Goal: Task Accomplishment & Management: Use online tool/utility

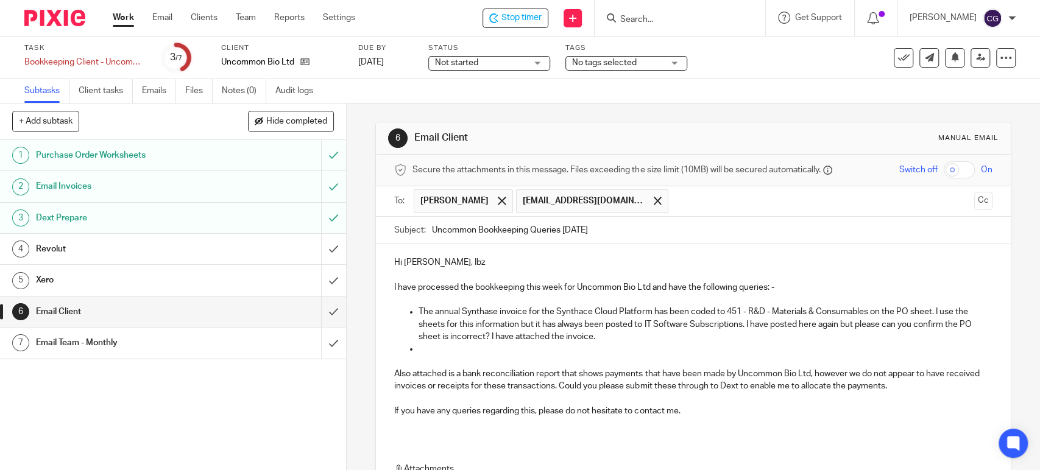
scroll to position [64, 0]
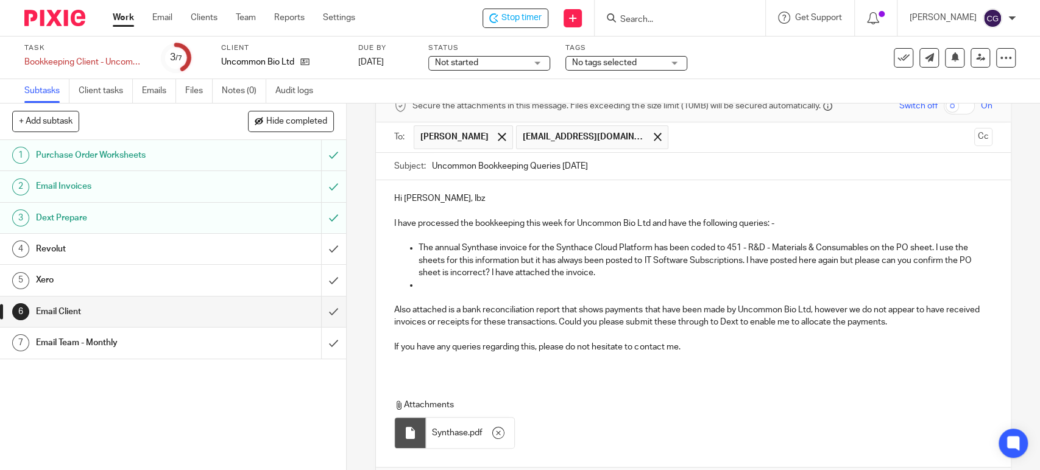
click at [461, 287] on p at bounding box center [705, 285] width 573 height 12
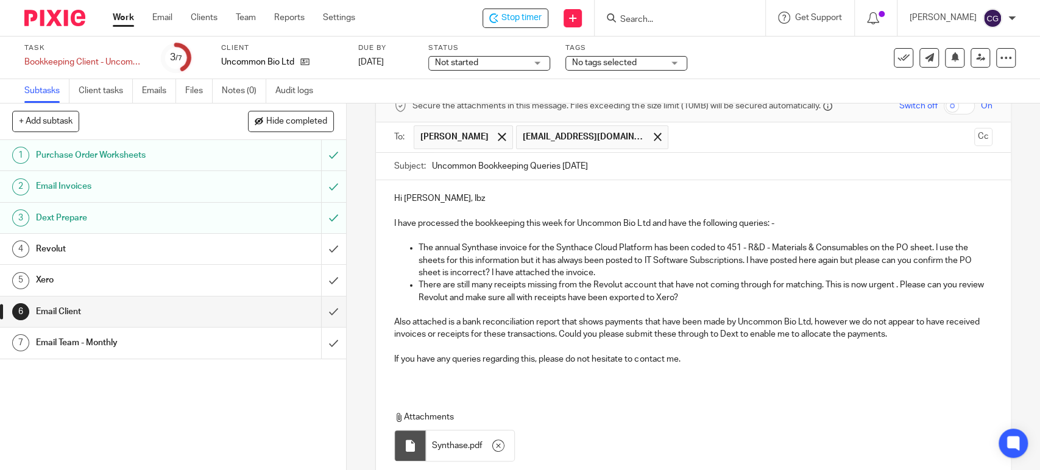
click at [599, 272] on p "The annual Synthase invoice for the Synthace Cloud Platform has been coded to 4…" at bounding box center [705, 260] width 573 height 37
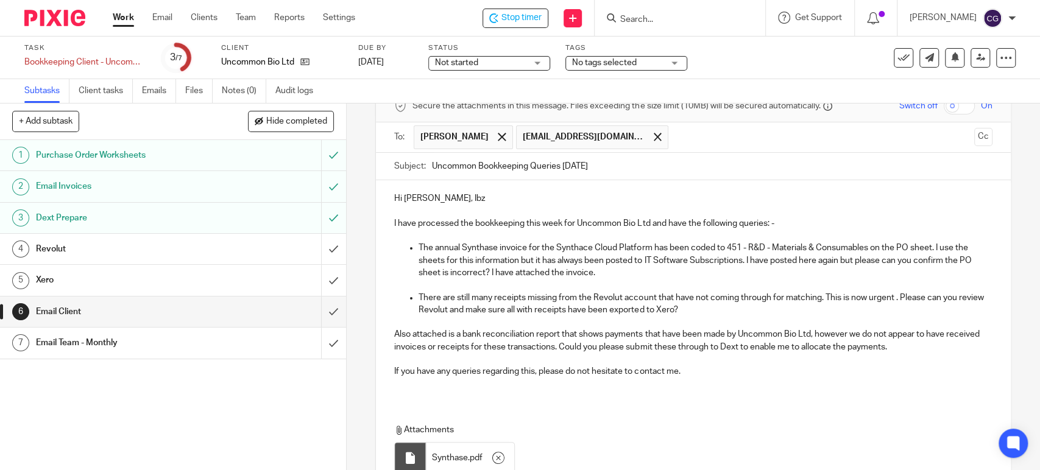
click at [634, 308] on p "There are still many receipts missing from the Revolut account that have not co…" at bounding box center [705, 304] width 573 height 25
click at [760, 306] on p "There are still many receipts missing from the Revolut account that have not co…" at bounding box center [705, 304] width 573 height 25
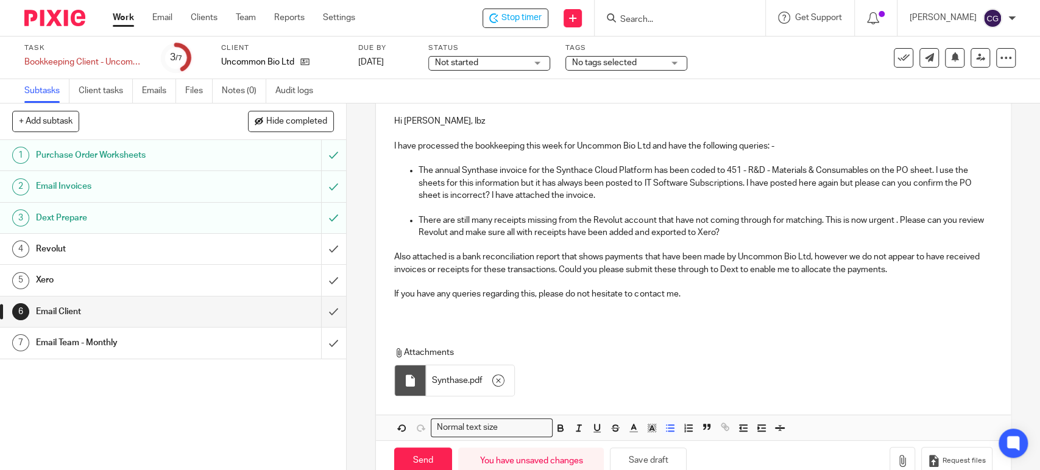
scroll to position [168, 0]
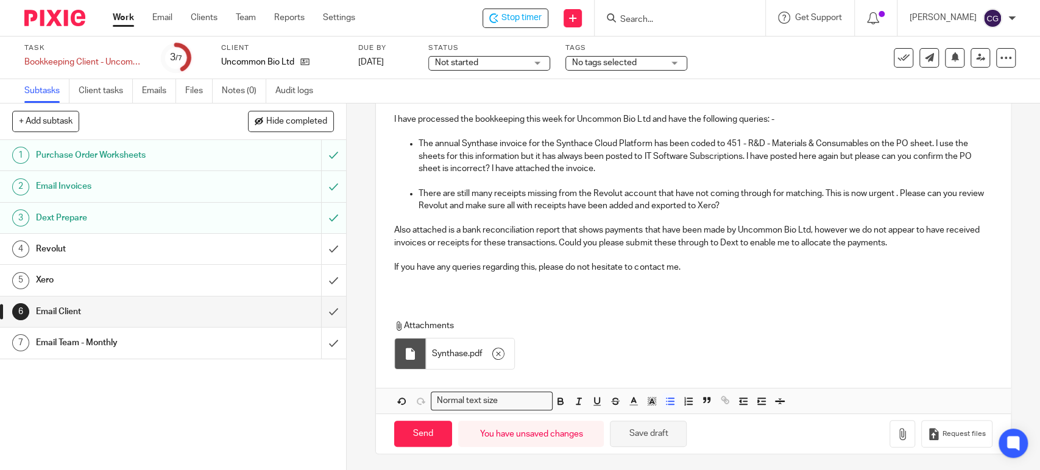
click at [647, 432] on button "Save draft" at bounding box center [648, 434] width 77 height 26
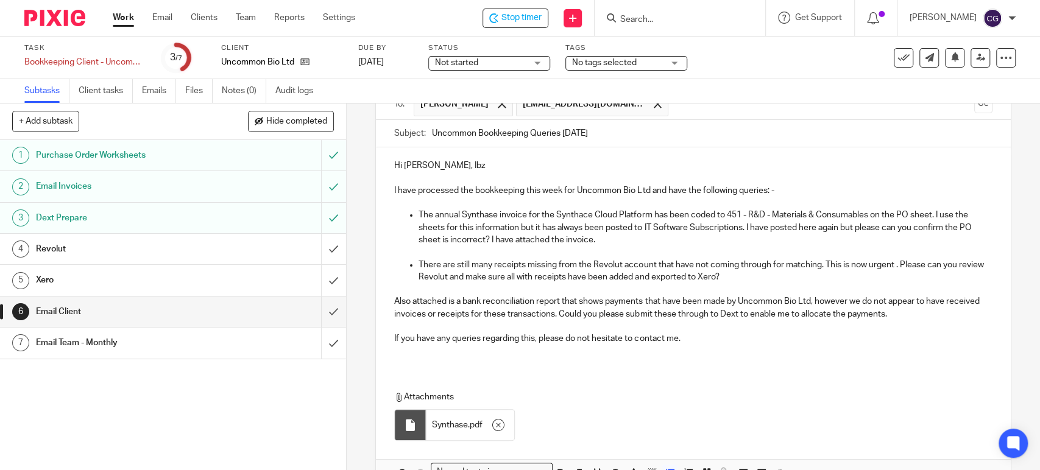
scroll to position [96, 0]
click at [972, 216] on div "Hi Ruth, Ibz I have processed the bookkeeping this week for Uncommon Bio Ltd an…" at bounding box center [693, 257] width 634 height 219
click at [953, 217] on p "The annual Synthase invoice for the Synthace Cloud Platform has been coded to 4…" at bounding box center [705, 228] width 573 height 37
click at [966, 217] on p "The annual Synthase invoice for the Synthace Cloud Platform has been coded to 4…" at bounding box center [705, 228] width 573 height 37
click at [724, 266] on p "There are still many receipts missing from the Revolut account that have not co…" at bounding box center [705, 272] width 573 height 25
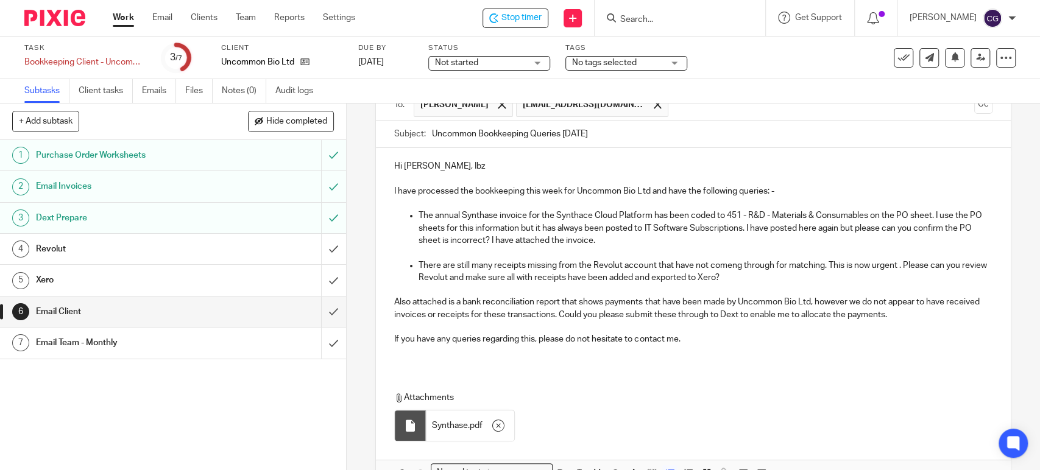
click at [731, 268] on p "There are still many receipts missing from the Revolut account that have not co…" at bounding box center [705, 272] width 573 height 25
click at [749, 277] on p "There are still many receipts missing from the Revolut account that have not co…" at bounding box center [705, 272] width 573 height 25
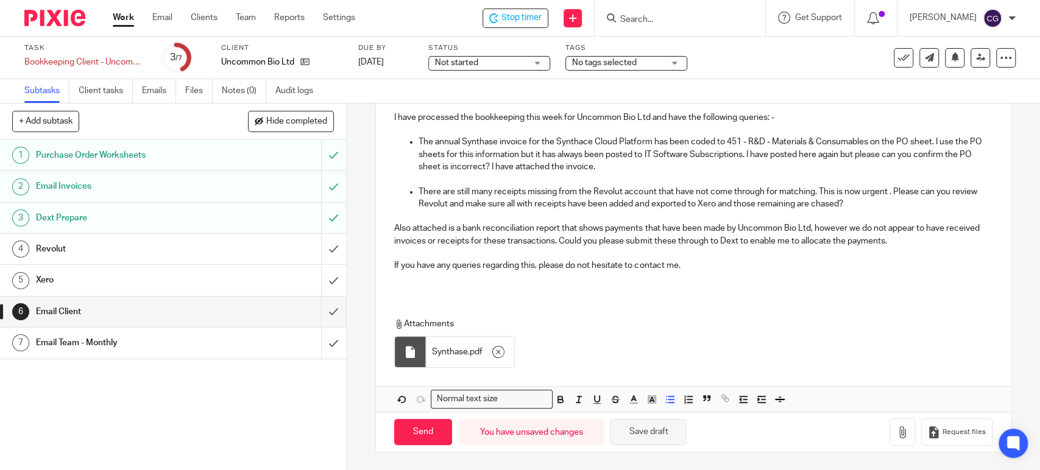
click at [653, 437] on button "Save draft" at bounding box center [648, 432] width 77 height 26
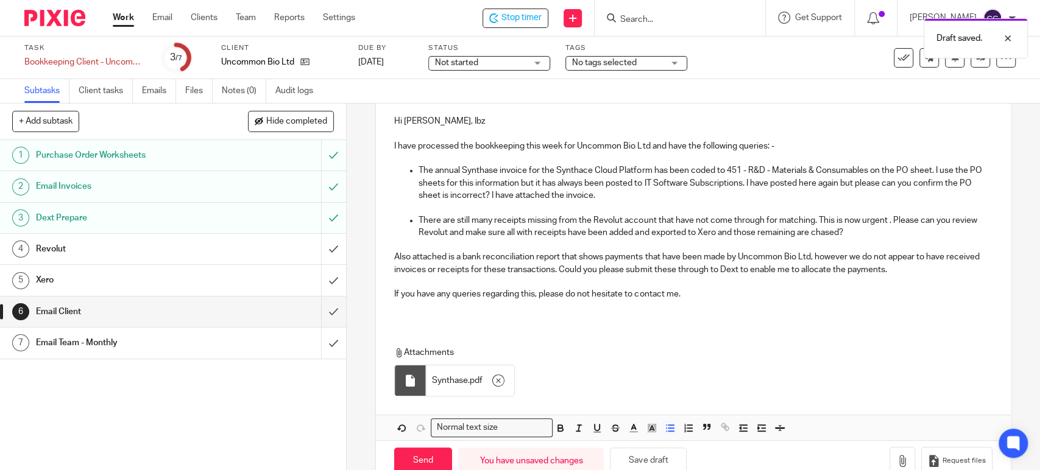
scroll to position [140, 0]
click at [820, 258] on p "Also attached is a bank reconciliation report that shows payments that have bee…" at bounding box center [693, 264] width 598 height 25
click at [921, 273] on p "Also attached is a bank reconciliation report that shows payments that have bee…" at bounding box center [693, 264] width 598 height 25
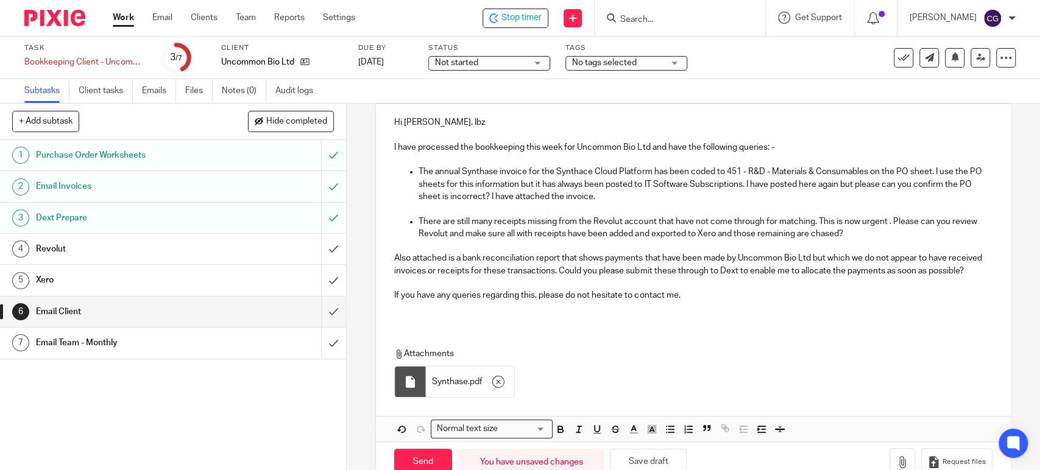
scroll to position [182, 0]
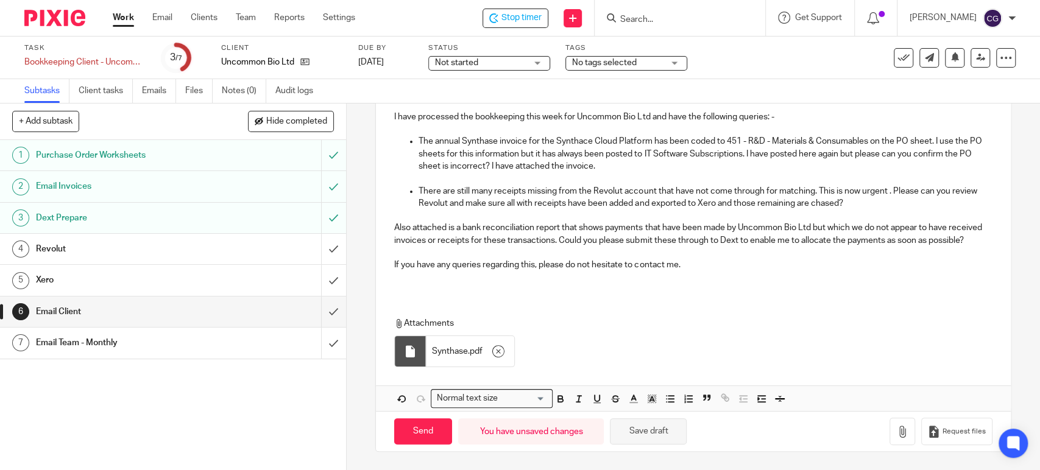
click at [642, 437] on button "Save draft" at bounding box center [648, 432] width 77 height 26
click at [653, 430] on button "Save draft" at bounding box center [648, 432] width 77 height 26
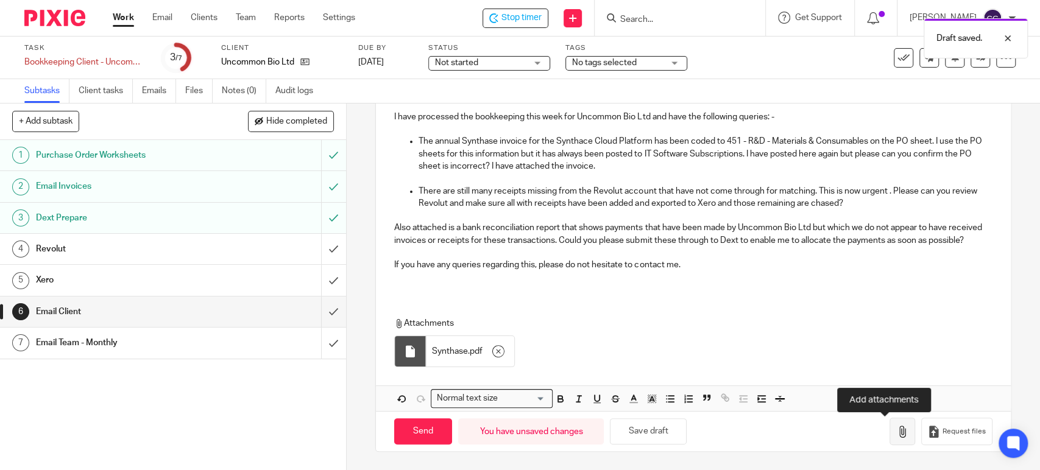
click at [896, 428] on icon "button" at bounding box center [902, 432] width 12 height 12
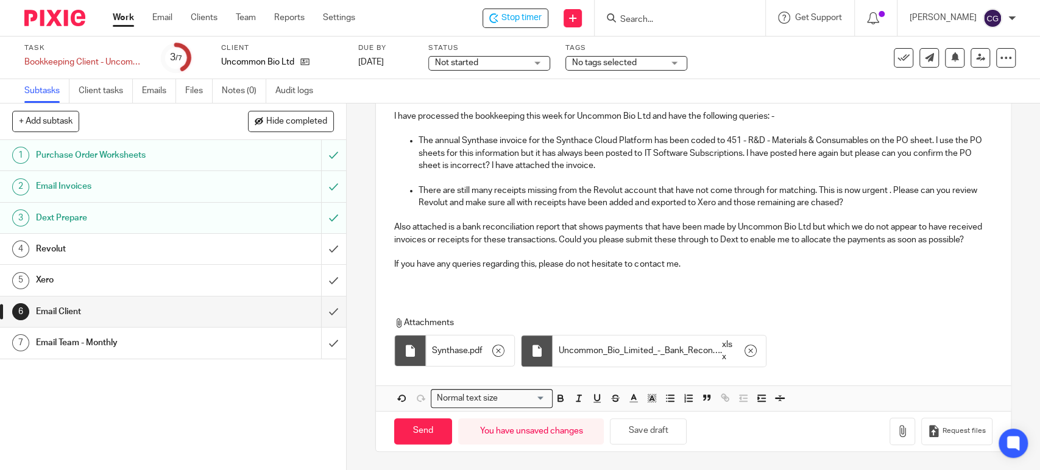
scroll to position [182, 0]
click at [417, 432] on input "Send" at bounding box center [423, 432] width 58 height 26
type input "Sent"
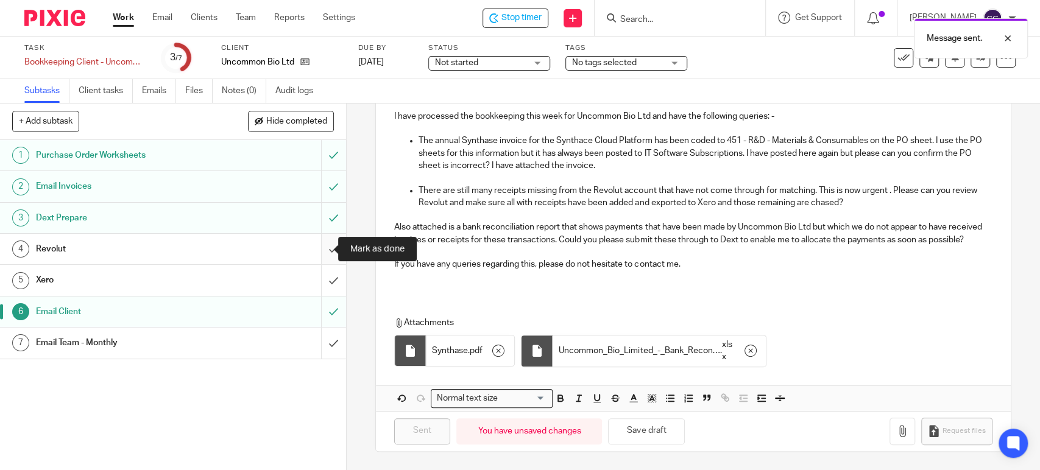
click at [320, 247] on input "submit" at bounding box center [173, 249] width 346 height 30
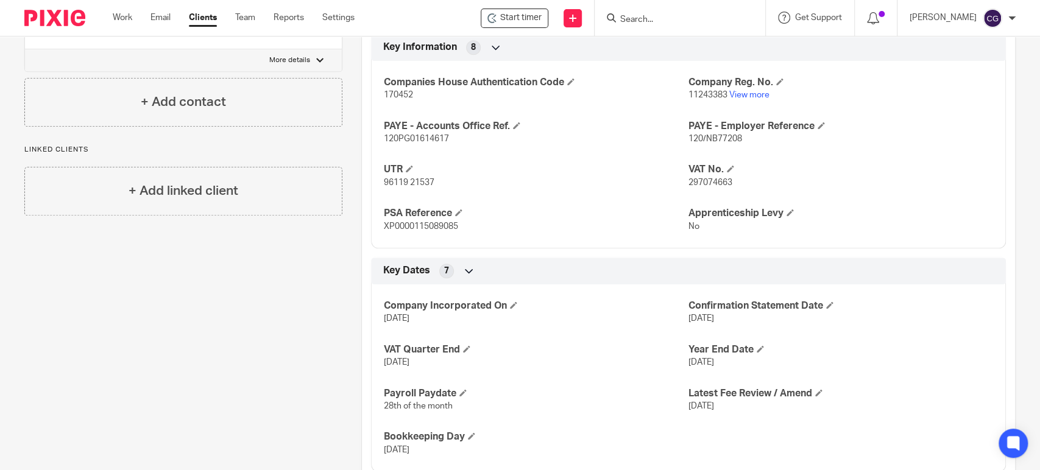
scroll to position [761, 0]
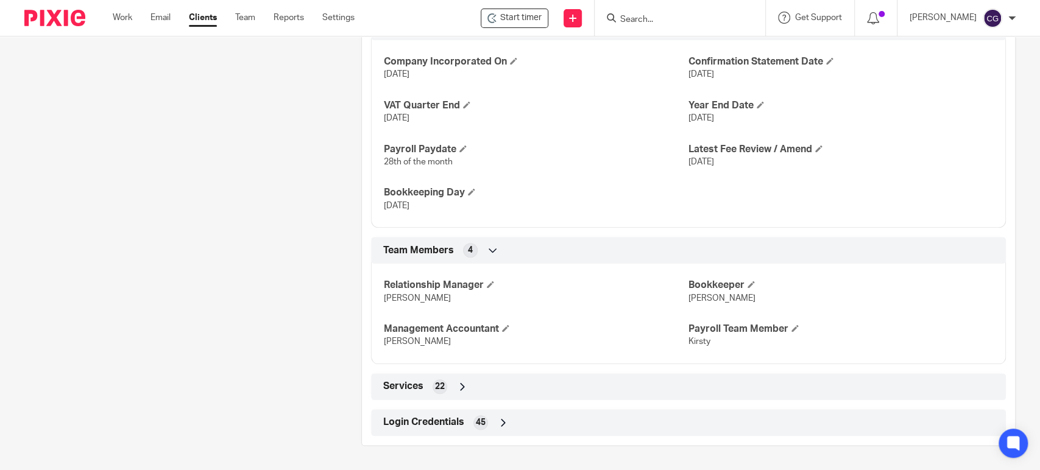
click at [501, 423] on icon at bounding box center [503, 423] width 12 height 12
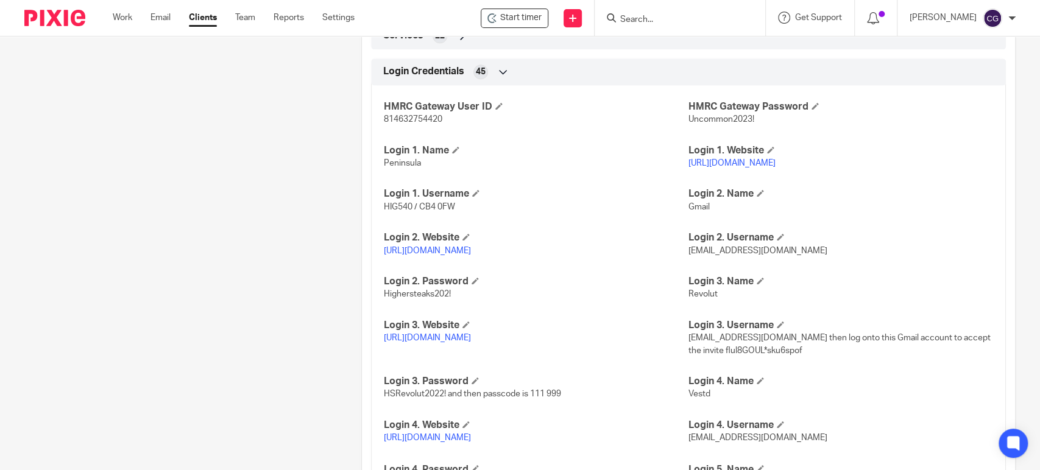
scroll to position [1142, 0]
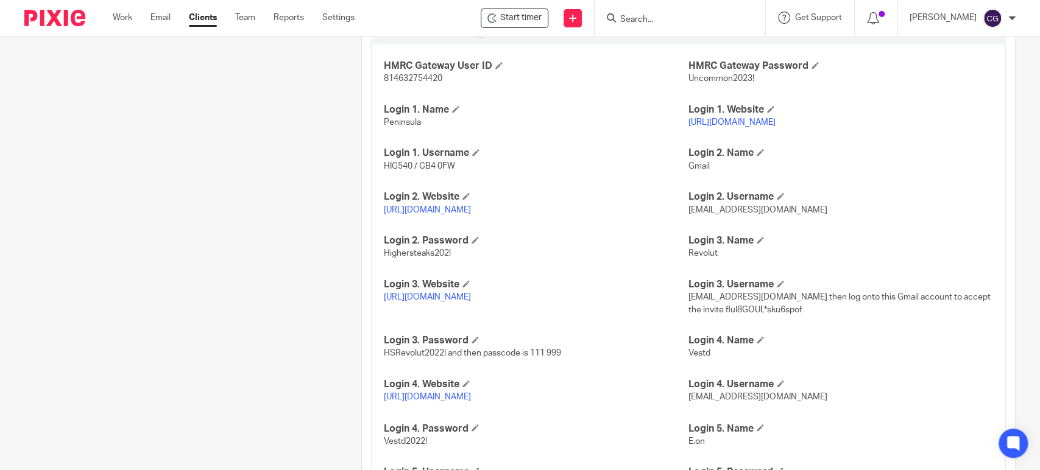
click at [471, 302] on link "https://business.revolut.com/signin" at bounding box center [427, 297] width 87 height 9
click at [454, 214] on link "https://mail.google.com/" at bounding box center [427, 210] width 87 height 9
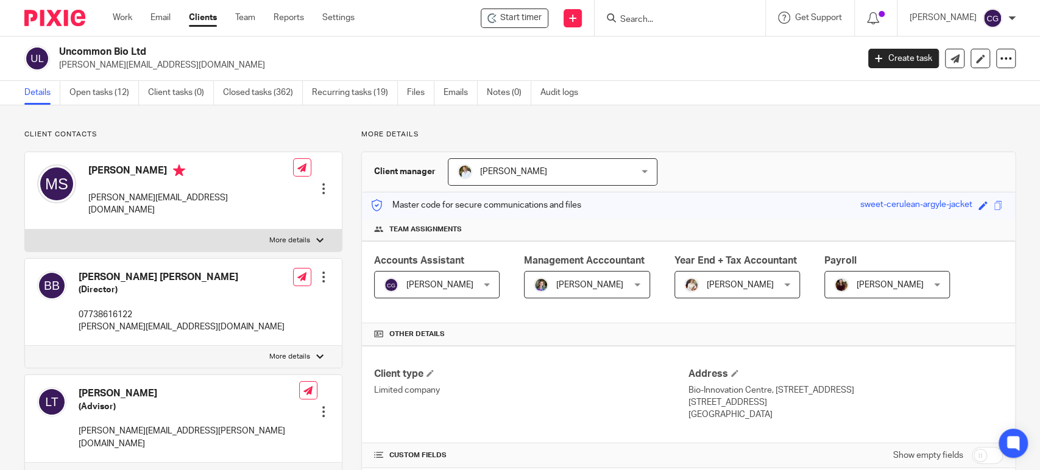
scroll to position [1142, 0]
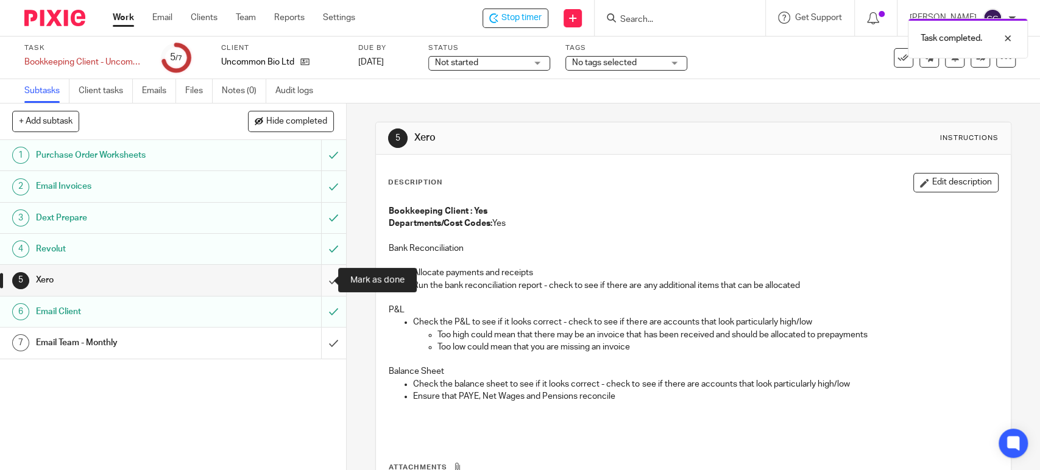
click at [319, 280] on input "submit" at bounding box center [173, 280] width 346 height 30
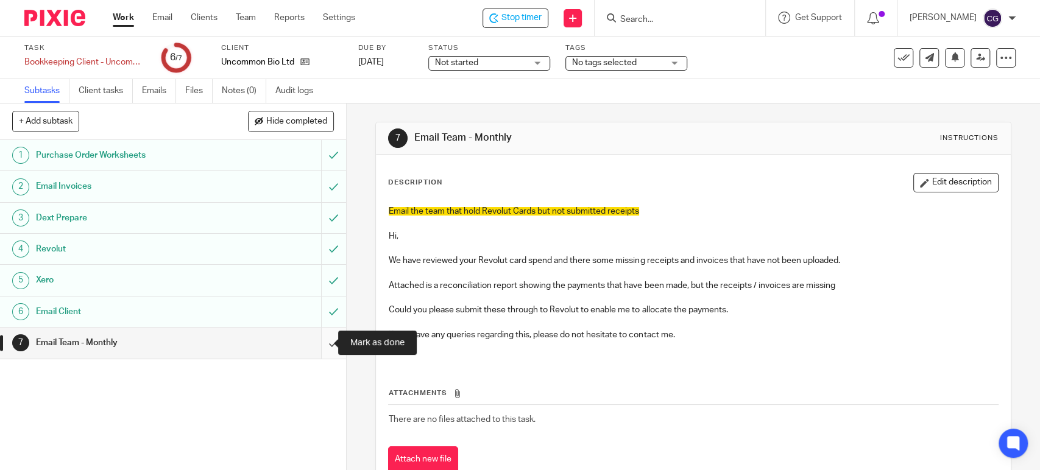
click at [317, 344] on input "submit" at bounding box center [173, 343] width 346 height 30
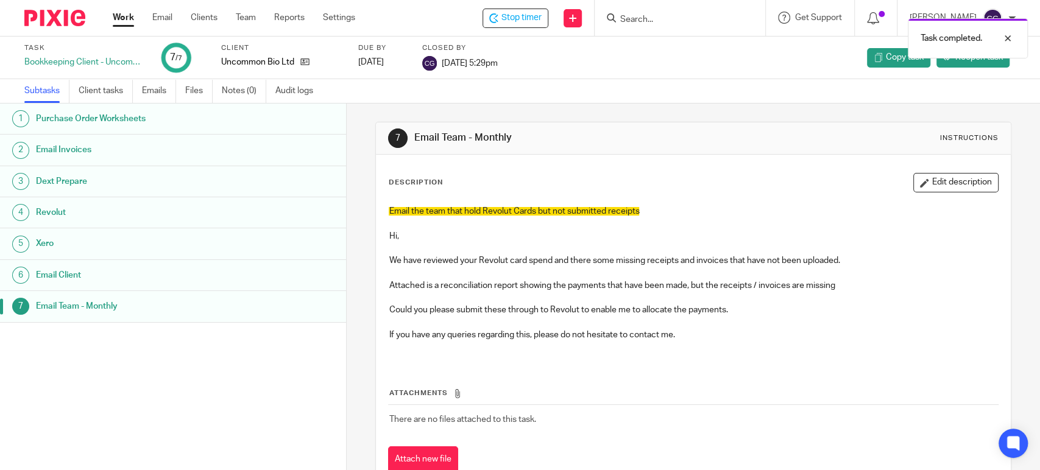
click at [537, 16] on div "Task completed." at bounding box center [774, 35] width 508 height 46
click at [537, 16] on span "Stop timer" at bounding box center [521, 18] width 40 height 13
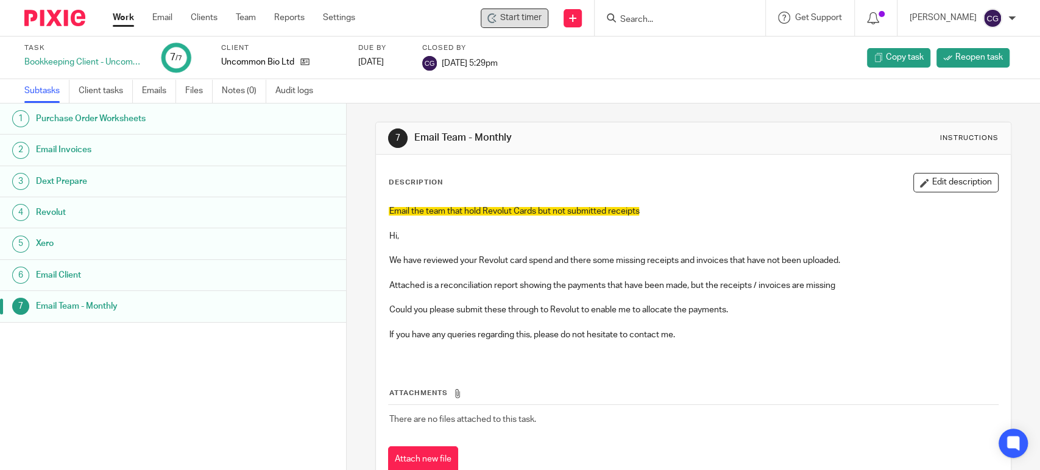
click at [129, 18] on link "Work" at bounding box center [123, 18] width 21 height 12
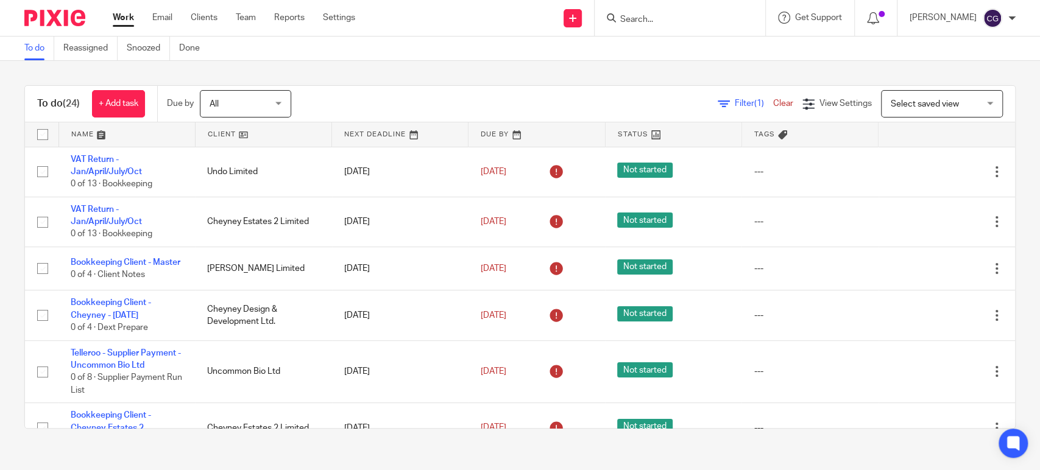
click at [80, 133] on link at bounding box center [127, 134] width 136 height 24
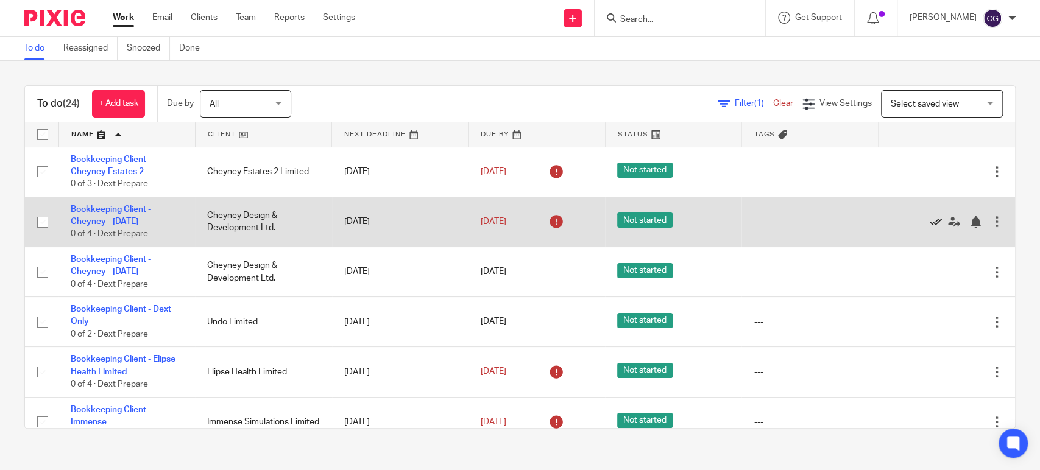
click at [930, 224] on icon at bounding box center [936, 222] width 12 height 12
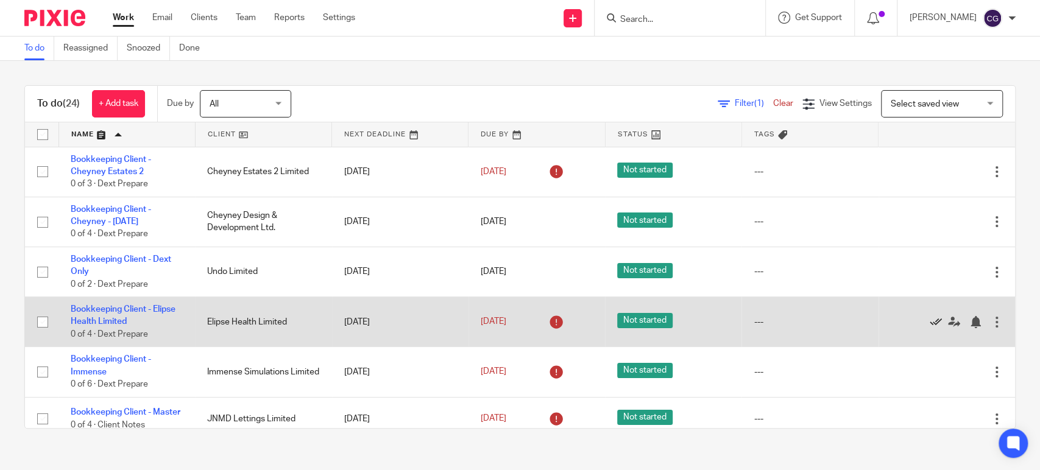
click at [930, 319] on icon at bounding box center [936, 322] width 12 height 12
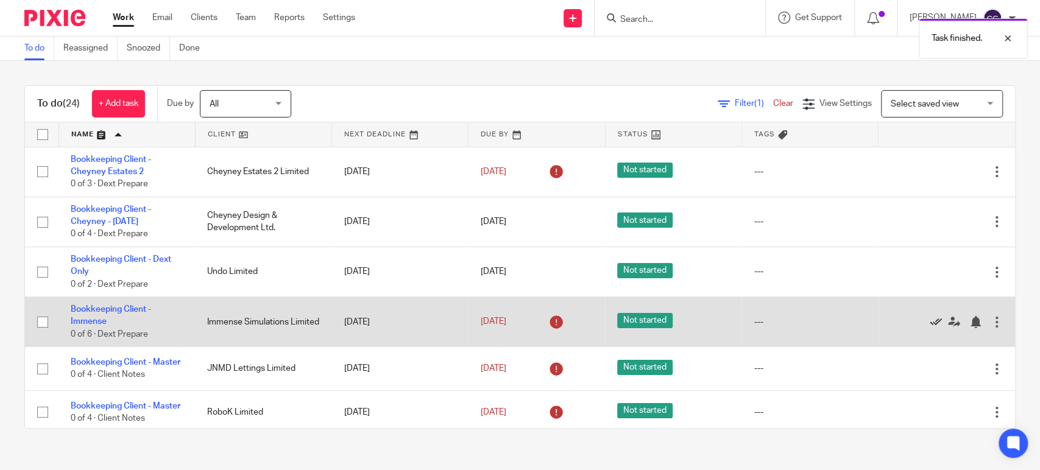
click at [930, 322] on icon at bounding box center [936, 322] width 12 height 12
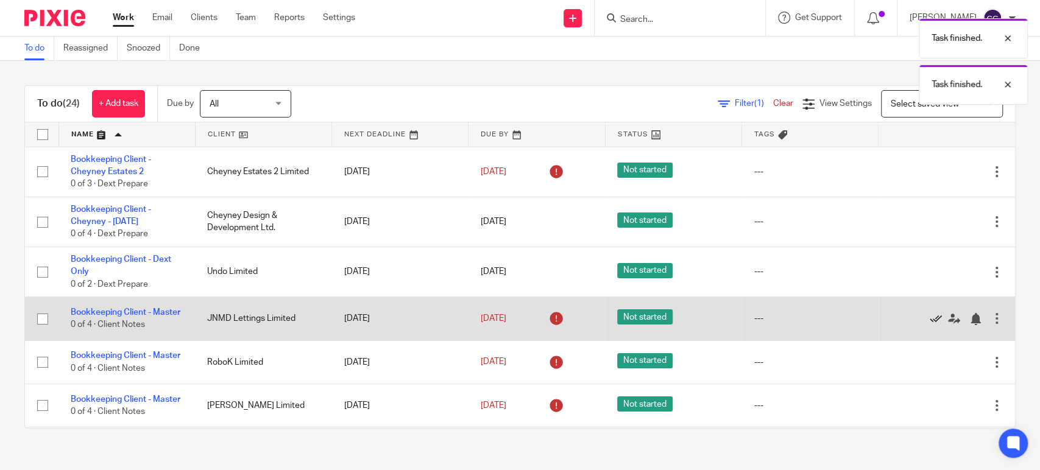
click at [930, 325] on icon at bounding box center [936, 319] width 12 height 12
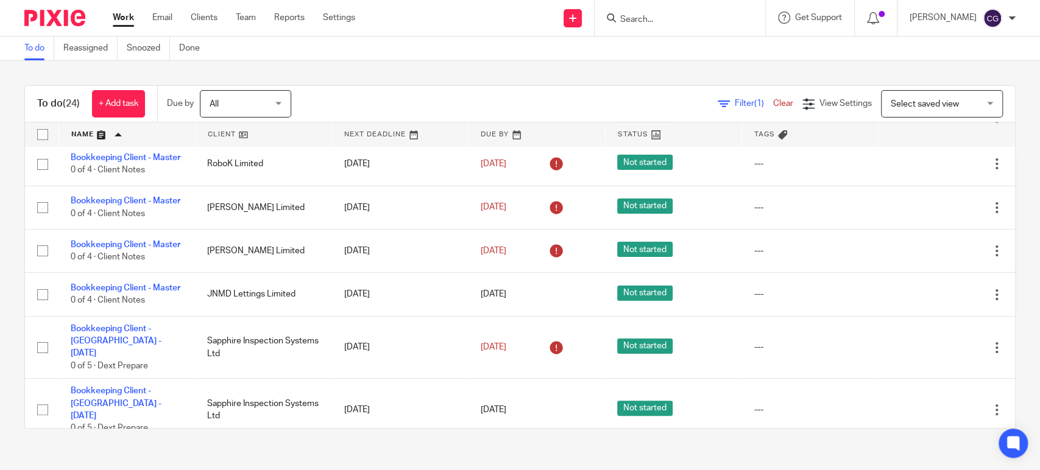
scroll to position [157, 0]
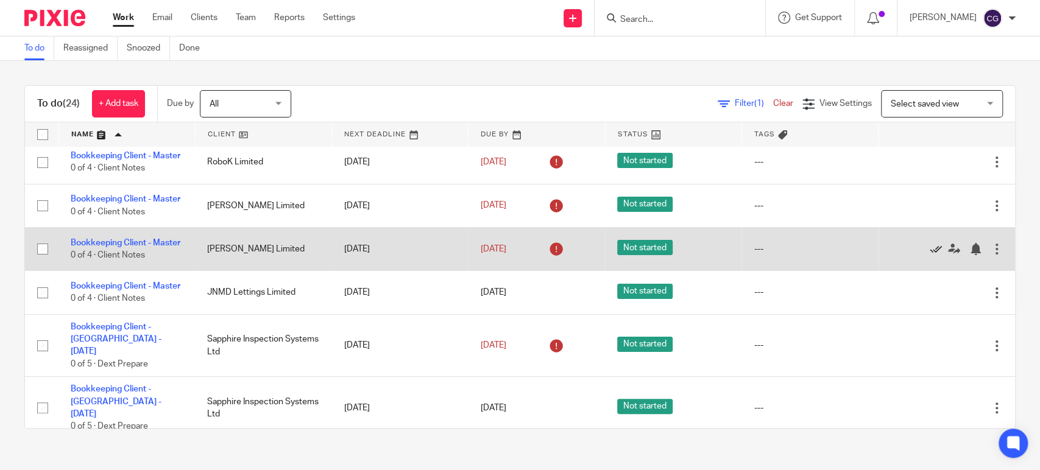
click at [930, 255] on icon at bounding box center [936, 249] width 12 height 12
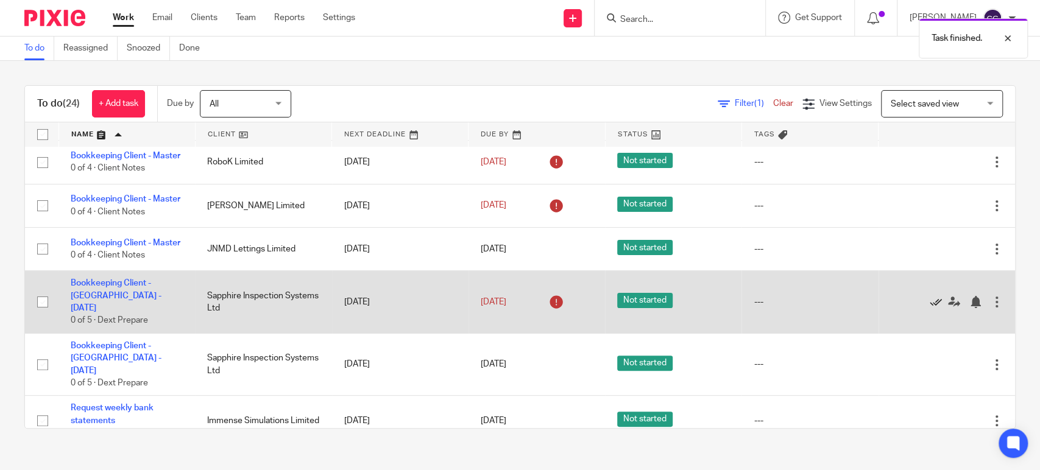
click at [930, 308] on icon at bounding box center [936, 302] width 12 height 12
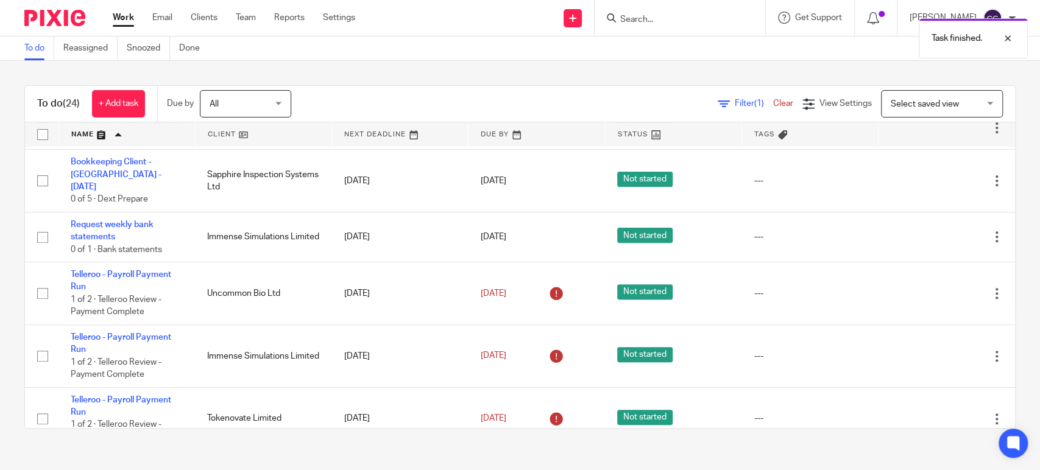
scroll to position [289, 0]
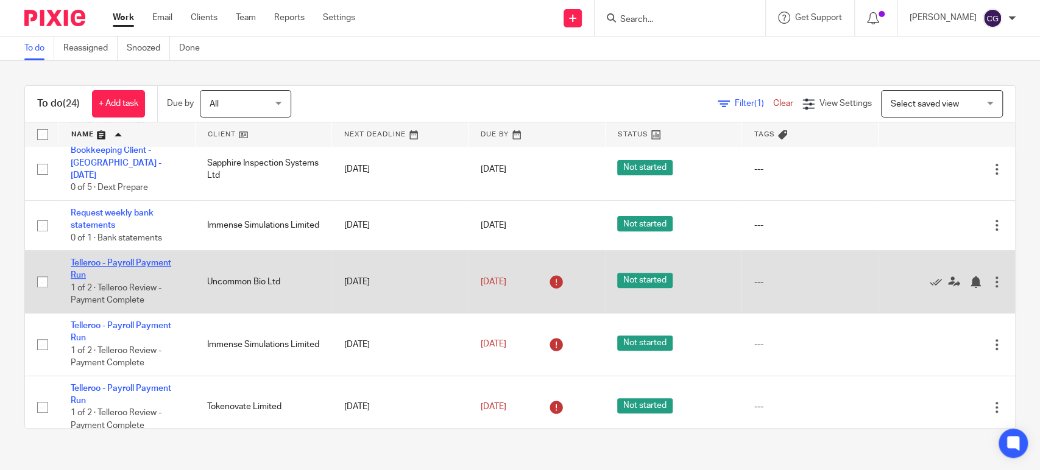
click at [127, 268] on link "Telleroo - Payroll Payment Run" at bounding box center [121, 269] width 101 height 21
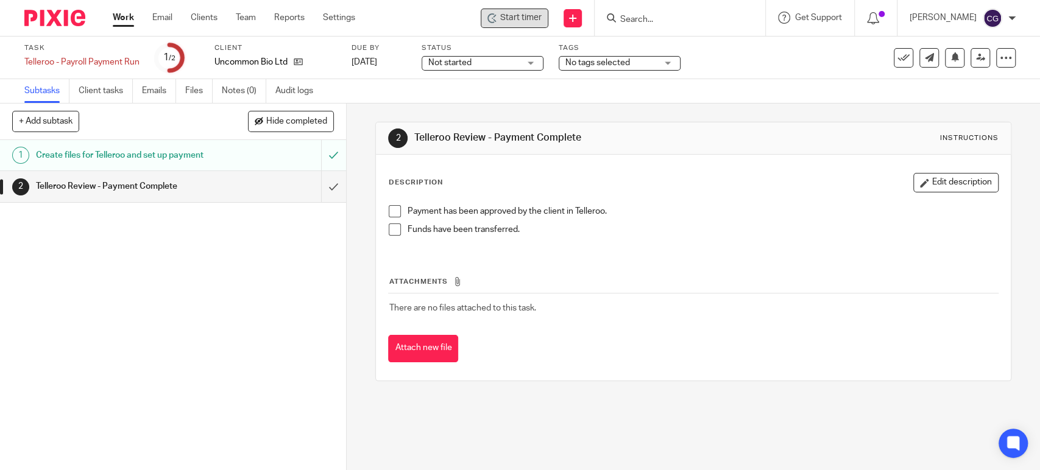
click at [534, 10] on div "Start timer" at bounding box center [515, 18] width 68 height 19
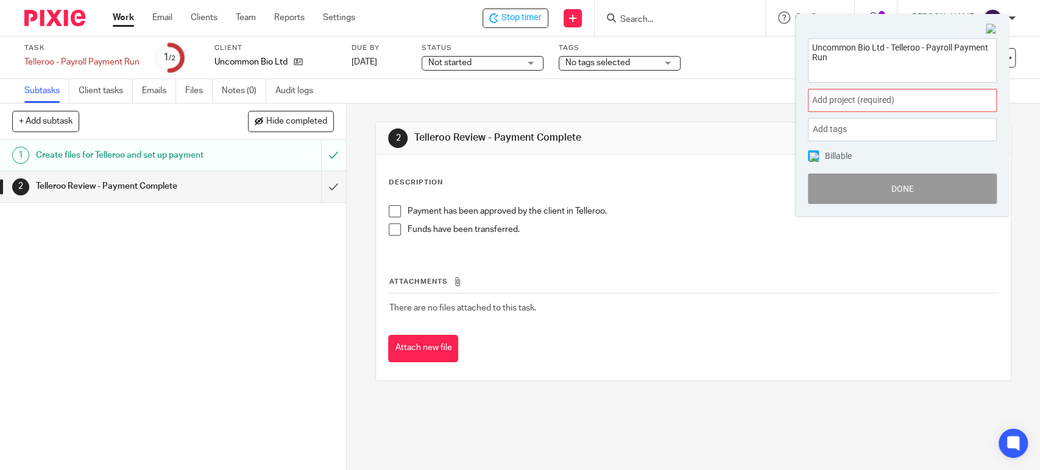
click at [853, 94] on span "Add project (required) :" at bounding box center [889, 100] width 154 height 13
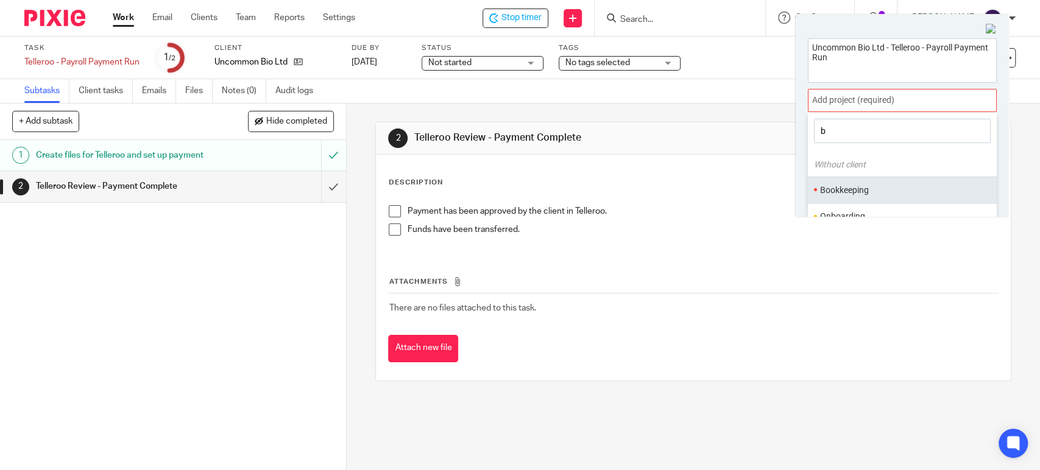
type input "b"
click at [846, 191] on li "Bookkeeping" at bounding box center [899, 190] width 159 height 13
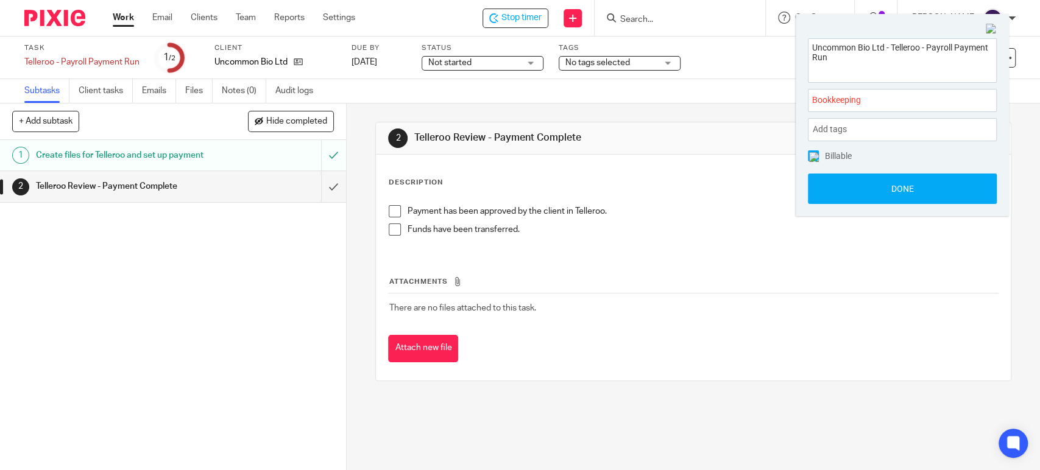
click at [916, 207] on div "Uncommon Bio Ltd - Telleroo - Payroll Payment Run Bookkeeping : Add tags Leave …" at bounding box center [902, 121] width 213 height 190
click at [906, 188] on button "Done" at bounding box center [902, 189] width 189 height 30
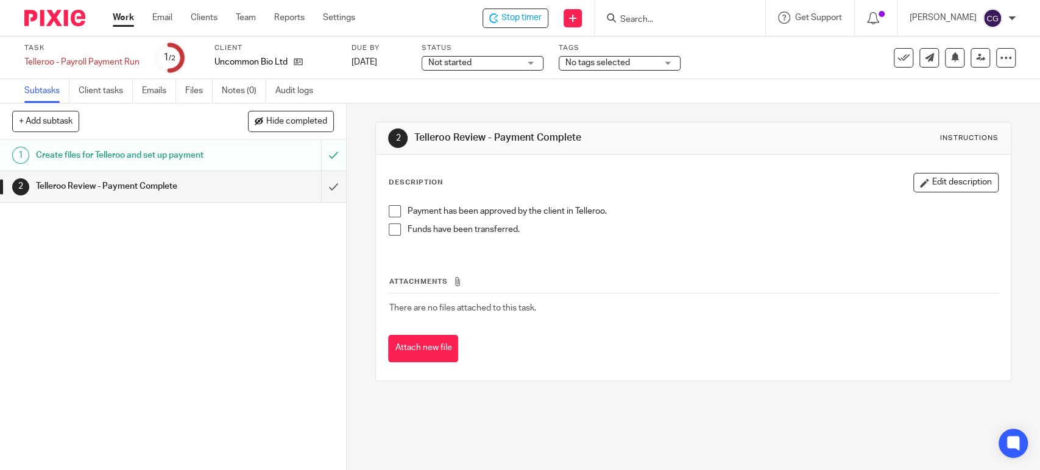
click at [389, 214] on span at bounding box center [395, 211] width 12 height 12
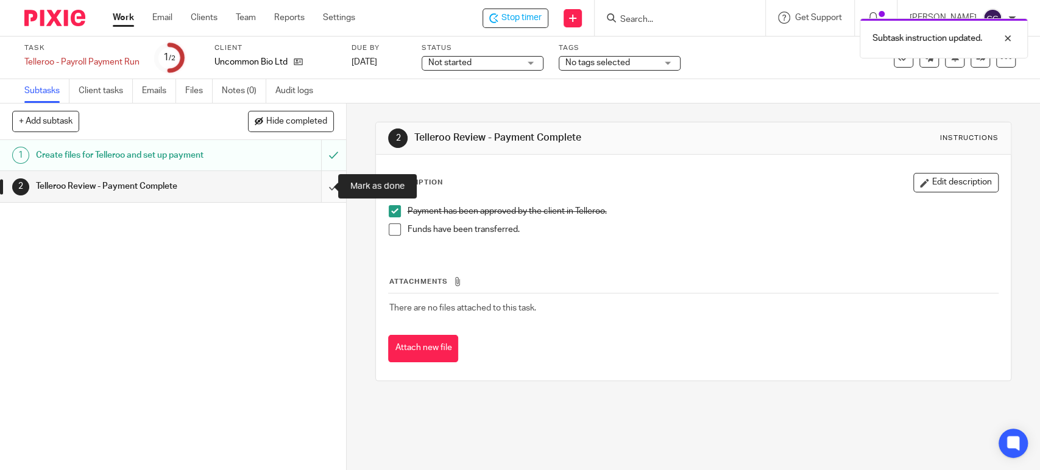
click at [316, 185] on input "submit" at bounding box center [173, 186] width 346 height 30
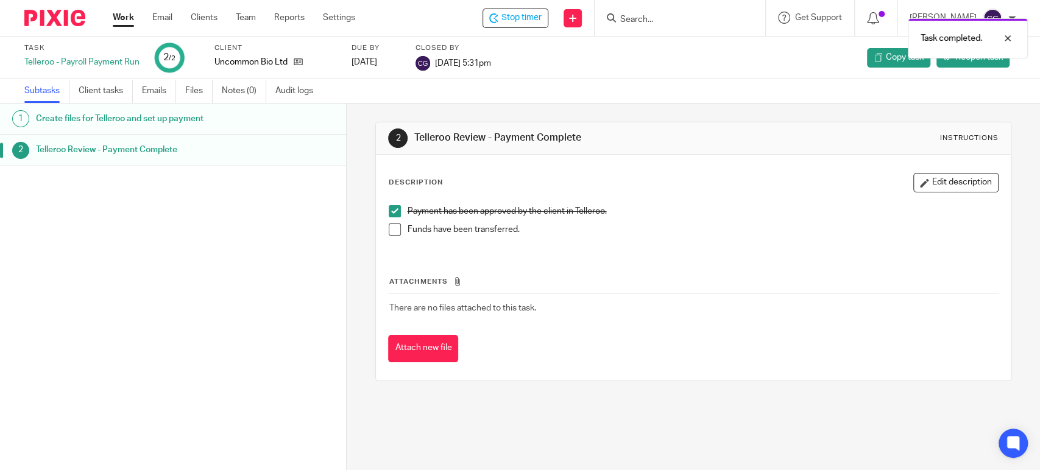
click at [530, 19] on div "Task completed." at bounding box center [774, 35] width 508 height 46
click at [530, 19] on span "Stop timer" at bounding box center [521, 18] width 40 height 13
click at [121, 17] on link "Work" at bounding box center [123, 18] width 21 height 12
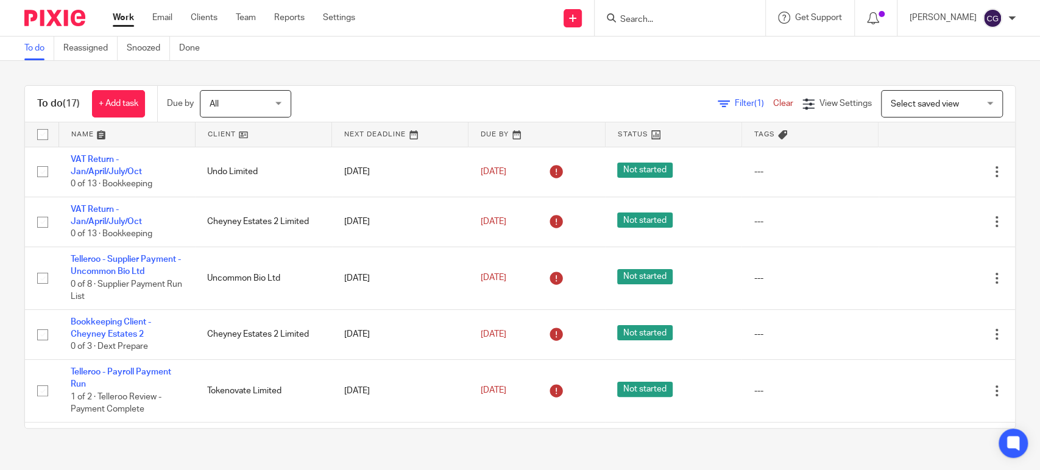
click at [78, 135] on link at bounding box center [127, 134] width 136 height 24
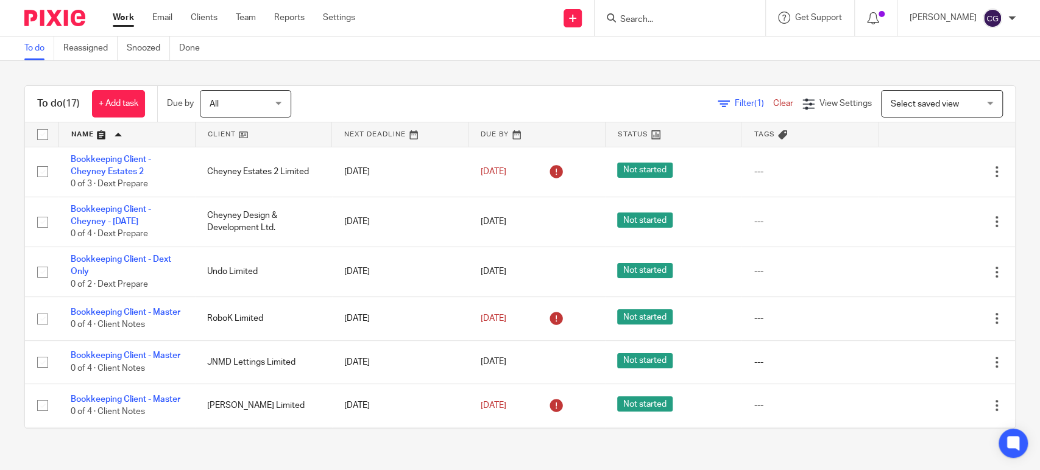
scroll to position [627, 0]
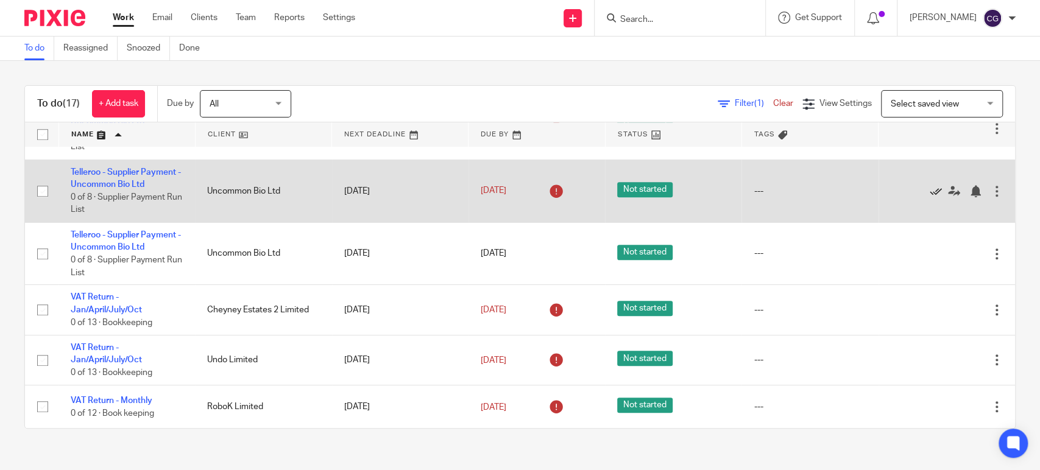
click at [930, 189] on icon at bounding box center [936, 191] width 12 height 12
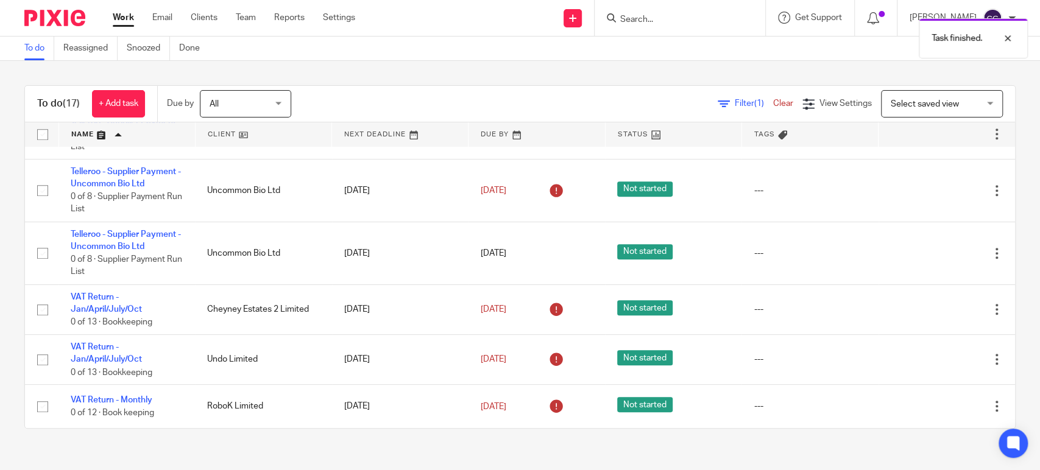
scroll to position [565, 0]
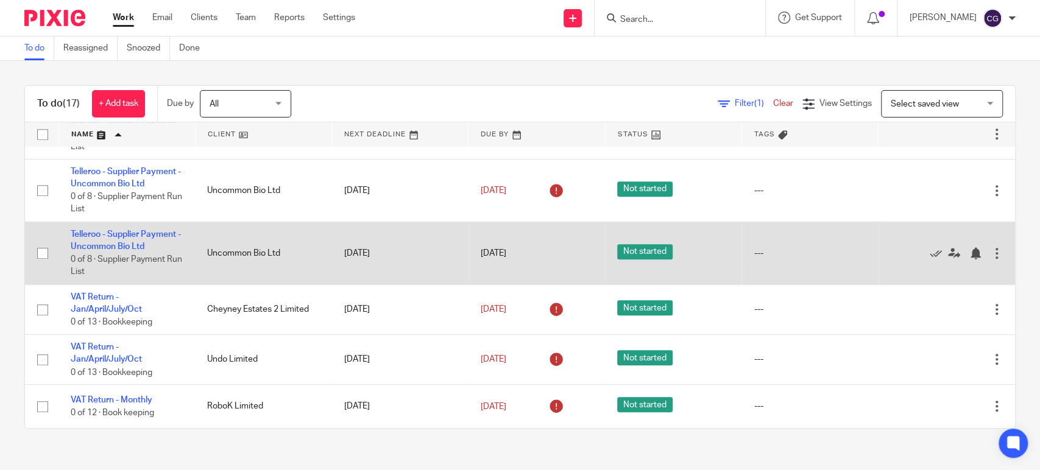
click at [991, 250] on div at bounding box center [997, 253] width 12 height 12
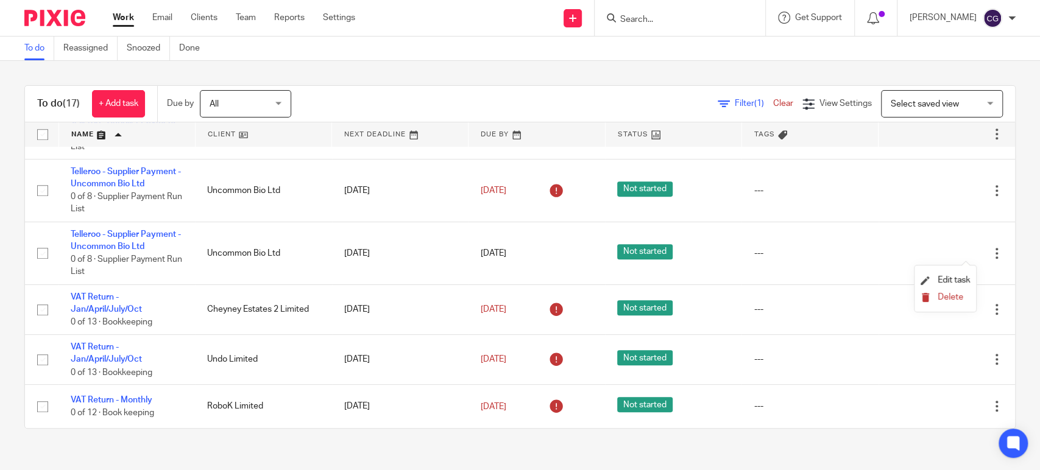
click at [948, 295] on span "Delete" at bounding box center [951, 297] width 26 height 9
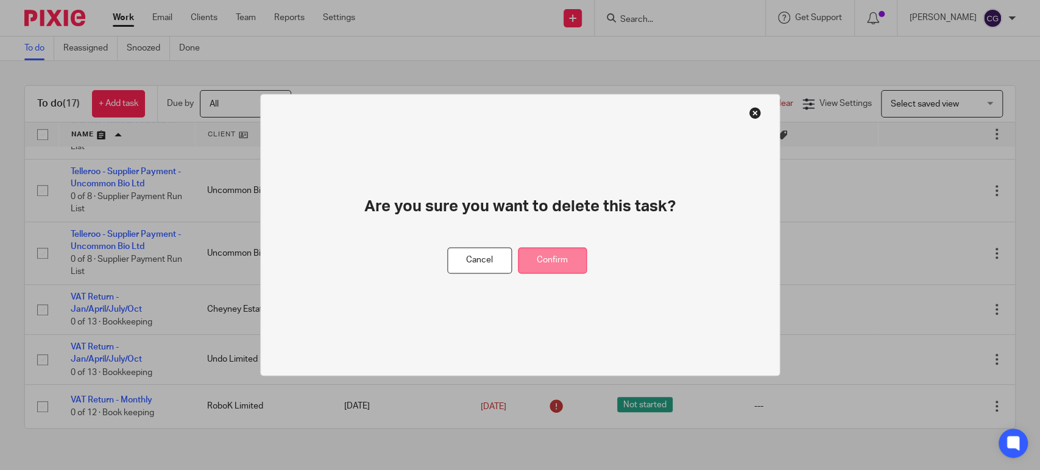
click at [562, 264] on button "Confirm" at bounding box center [552, 261] width 69 height 26
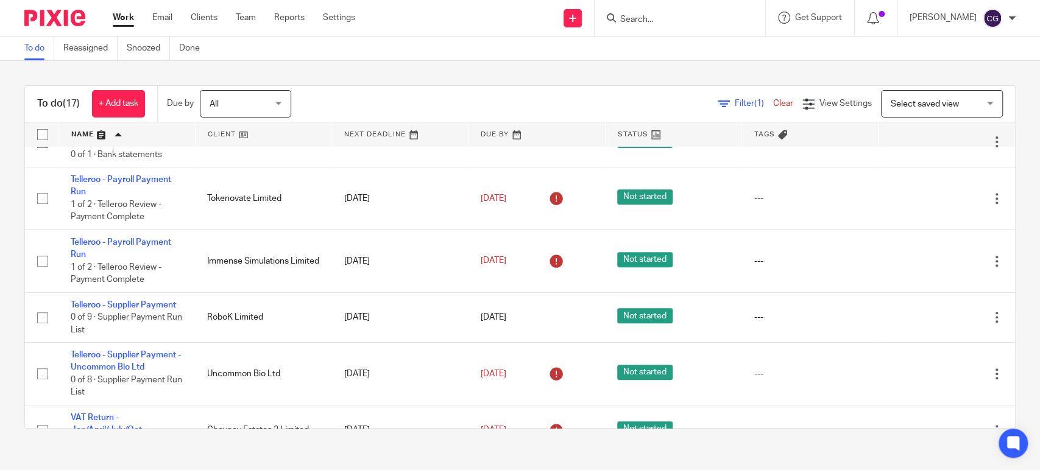
scroll to position [368, 0]
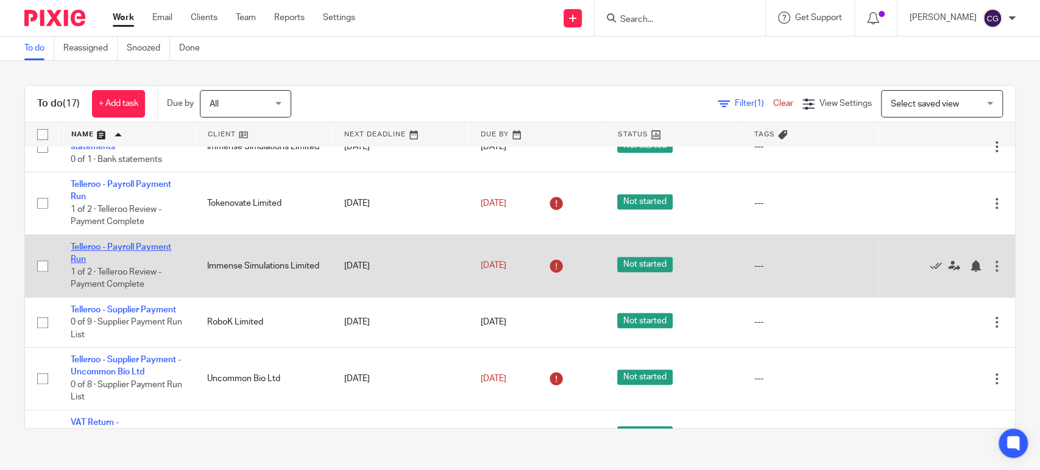
click at [125, 253] on link "Telleroo - Payroll Payment Run" at bounding box center [121, 253] width 101 height 21
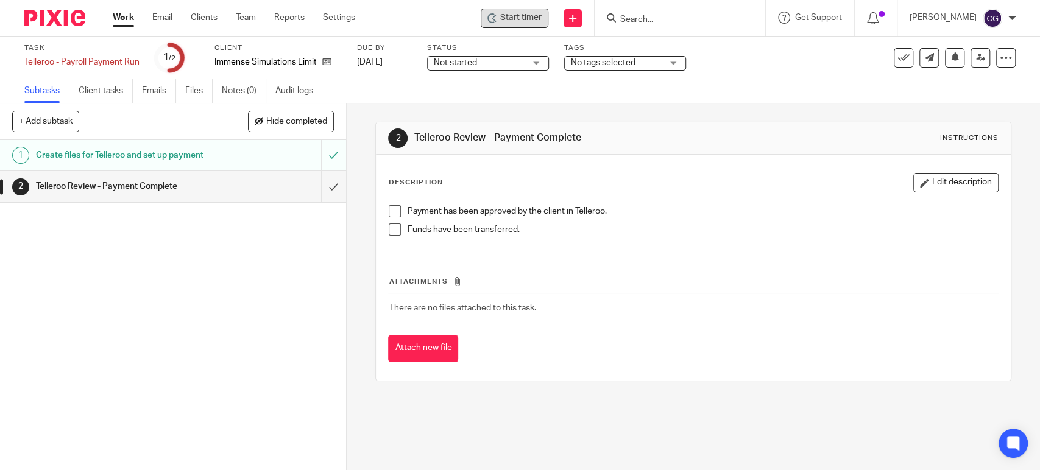
click at [526, 24] on div "Start timer" at bounding box center [515, 18] width 68 height 19
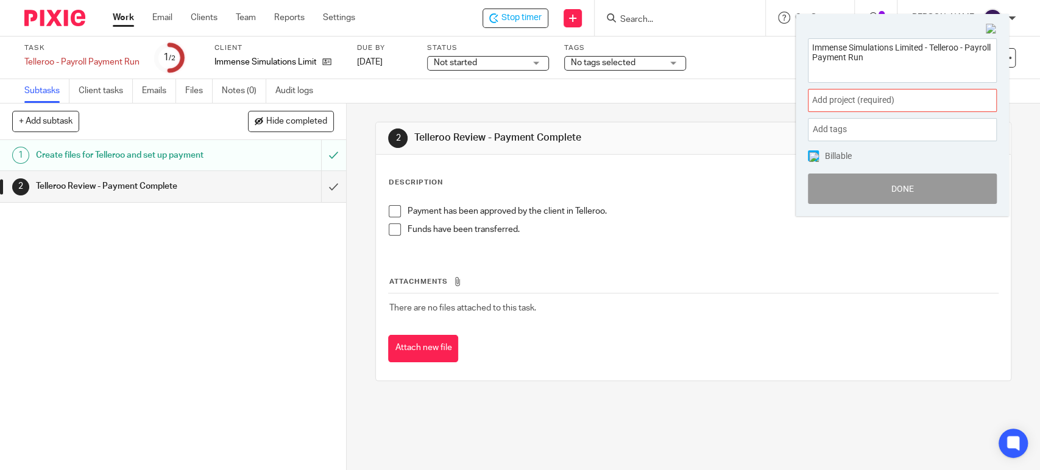
click at [861, 93] on div "Add project (required) :" at bounding box center [902, 100] width 189 height 23
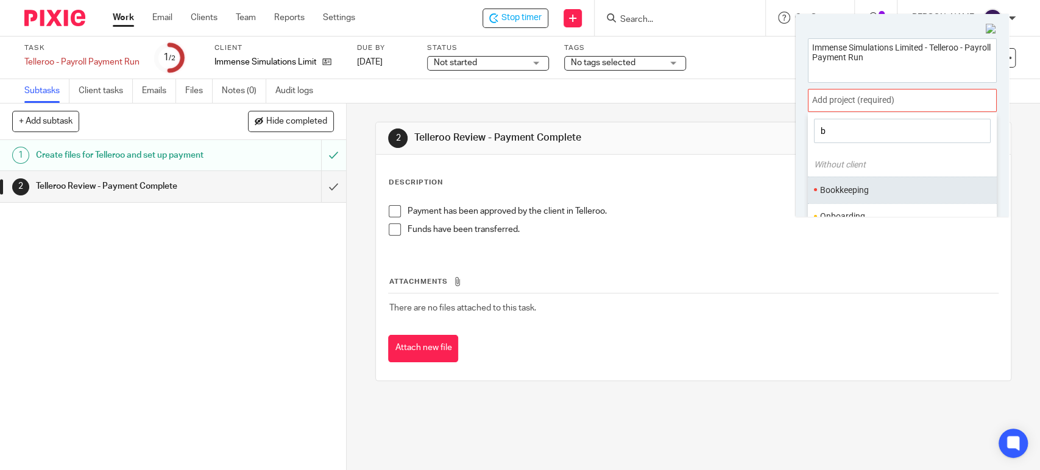
type input "b"
click at [841, 189] on li "Bookkeeping" at bounding box center [899, 190] width 159 height 13
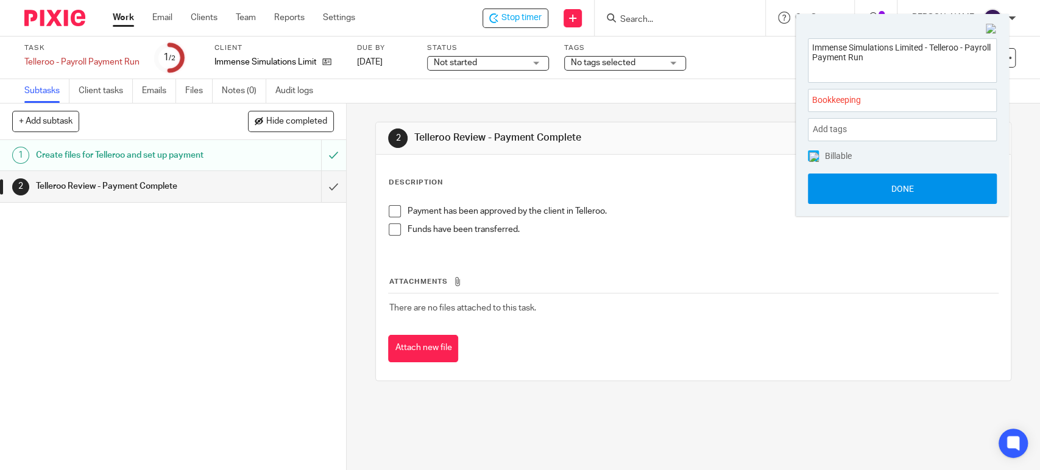
click at [859, 187] on button "Done" at bounding box center [902, 189] width 189 height 30
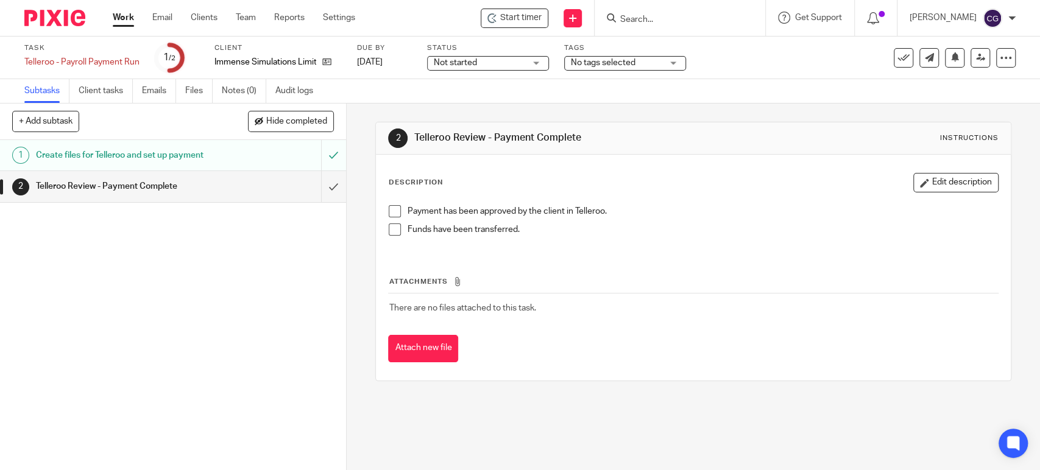
click at [115, 16] on link "Work" at bounding box center [123, 18] width 21 height 12
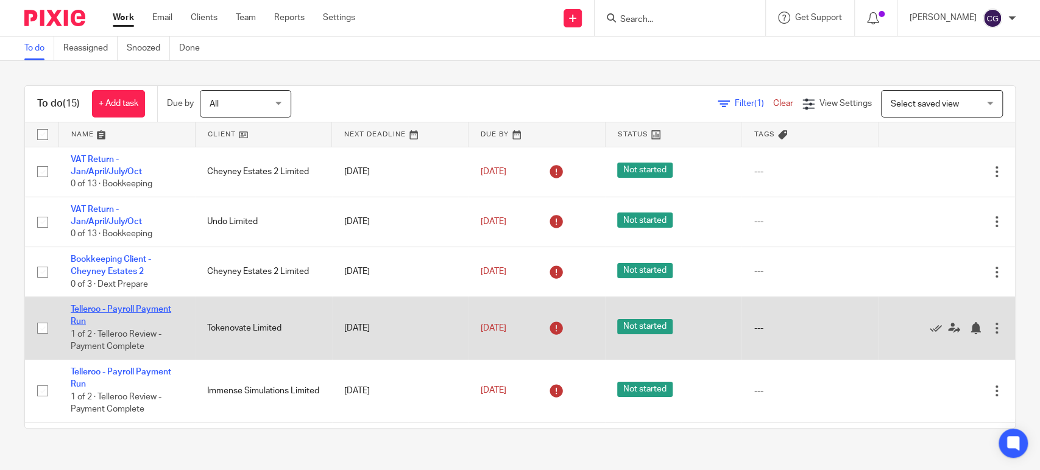
click at [159, 308] on link "Telleroo - Payroll Payment Run" at bounding box center [121, 315] width 101 height 21
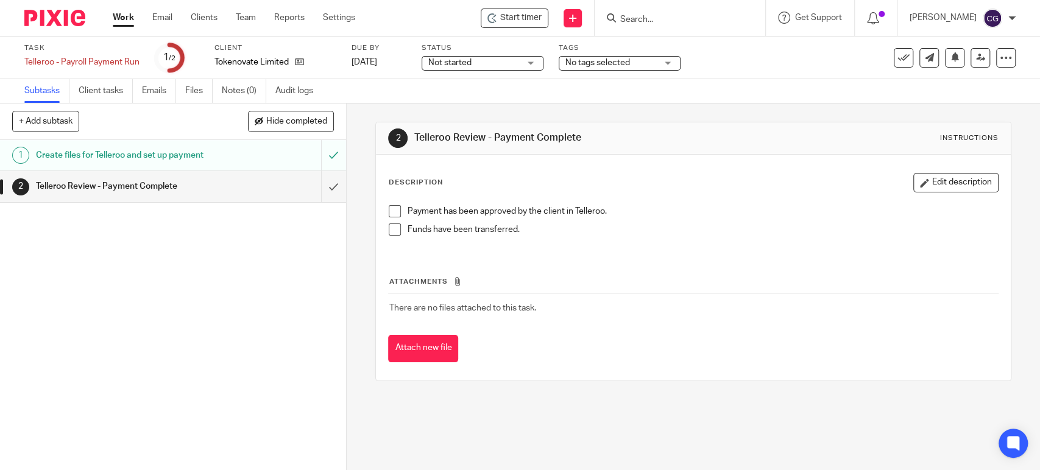
click at [393, 208] on span at bounding box center [395, 211] width 12 height 12
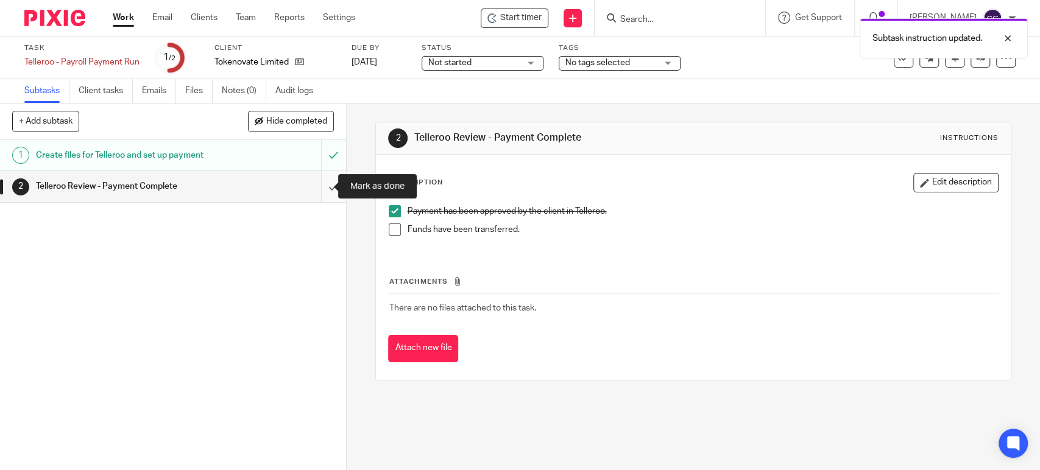
click at [320, 189] on input "submit" at bounding box center [173, 186] width 346 height 30
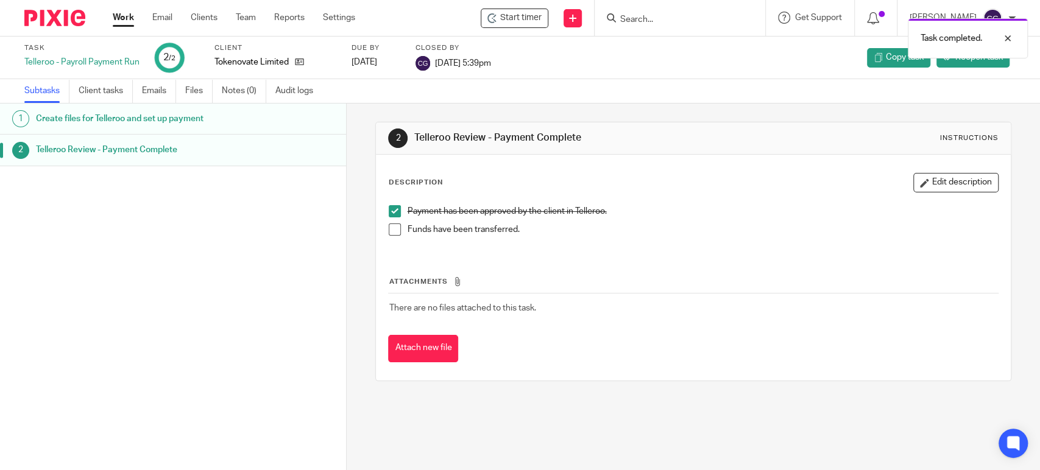
click at [536, 18] on div "Task completed." at bounding box center [774, 35] width 508 height 46
click at [537, 15] on span "Start timer" at bounding box center [520, 18] width 41 height 13
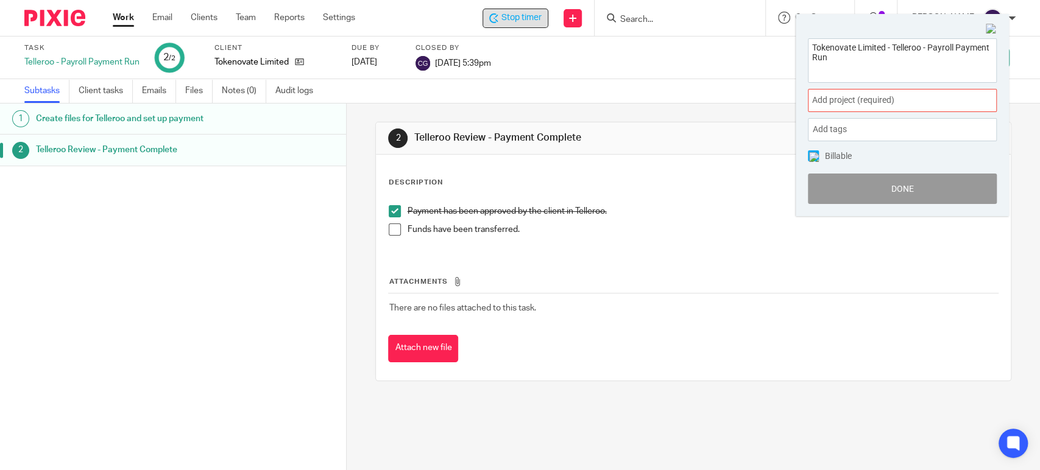
click at [928, 108] on div "Add project (required) :" at bounding box center [902, 100] width 189 height 23
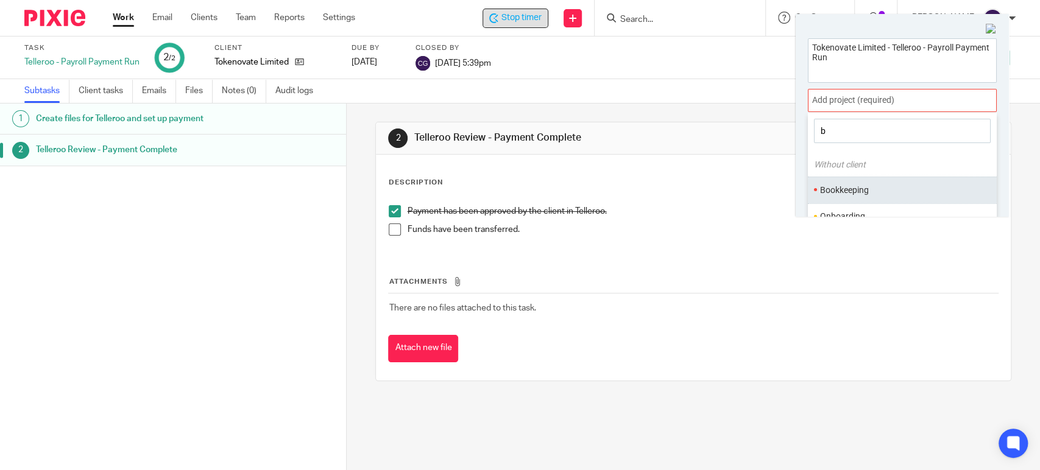
type input "b"
click at [854, 186] on li "Bookkeeping" at bounding box center [899, 190] width 159 height 13
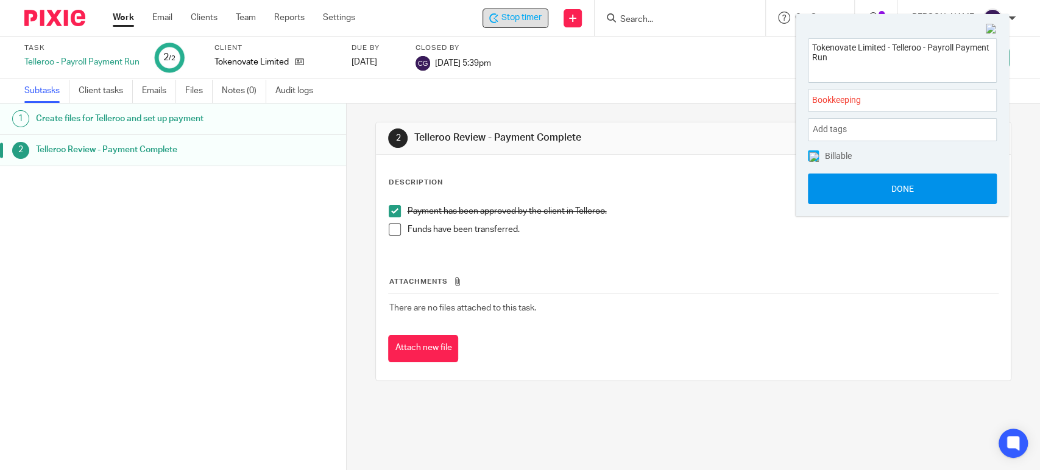
click at [902, 188] on button "Done" at bounding box center [902, 189] width 189 height 30
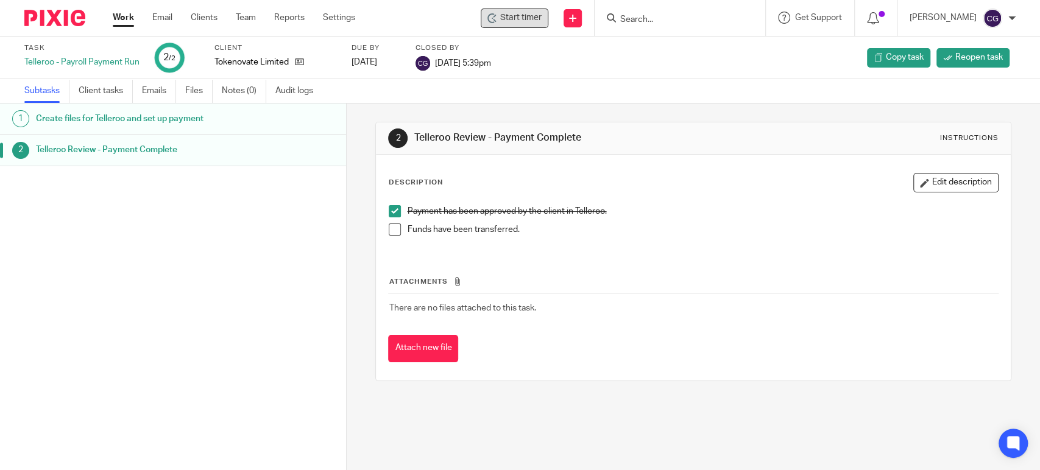
click at [121, 18] on link "Work" at bounding box center [123, 18] width 21 height 12
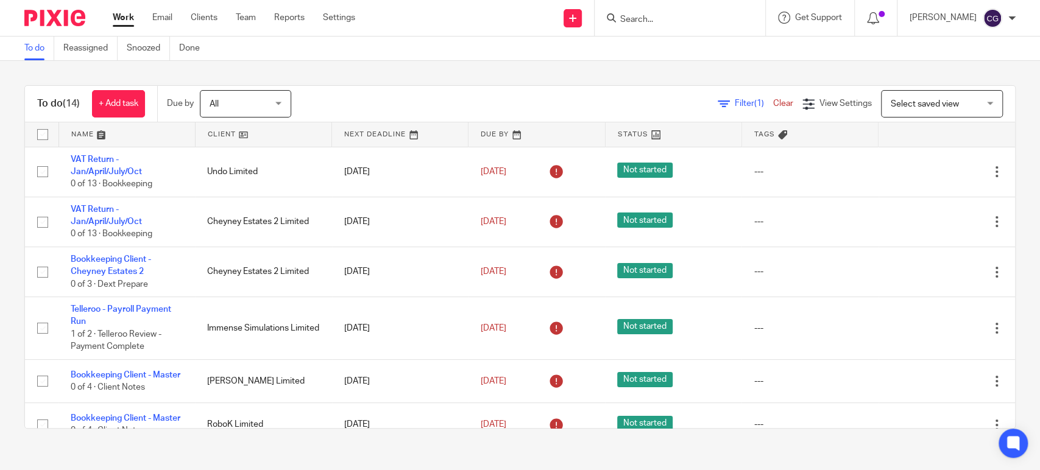
click at [86, 130] on link at bounding box center [127, 134] width 136 height 24
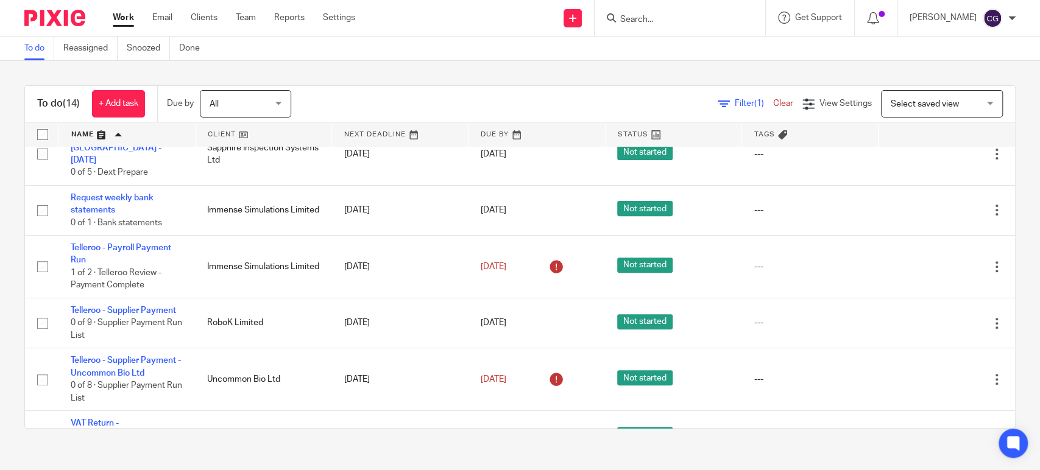
scroll to position [308, 0]
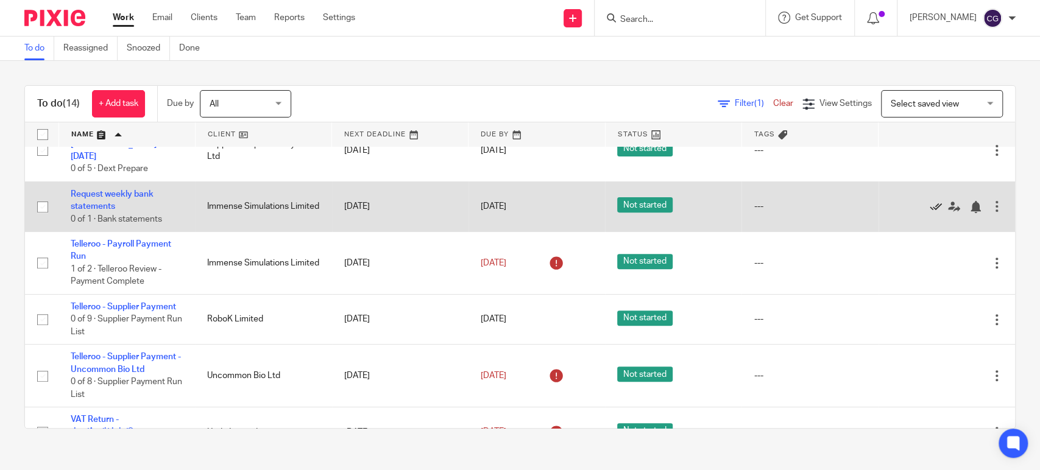
click at [930, 213] on icon at bounding box center [936, 207] width 12 height 12
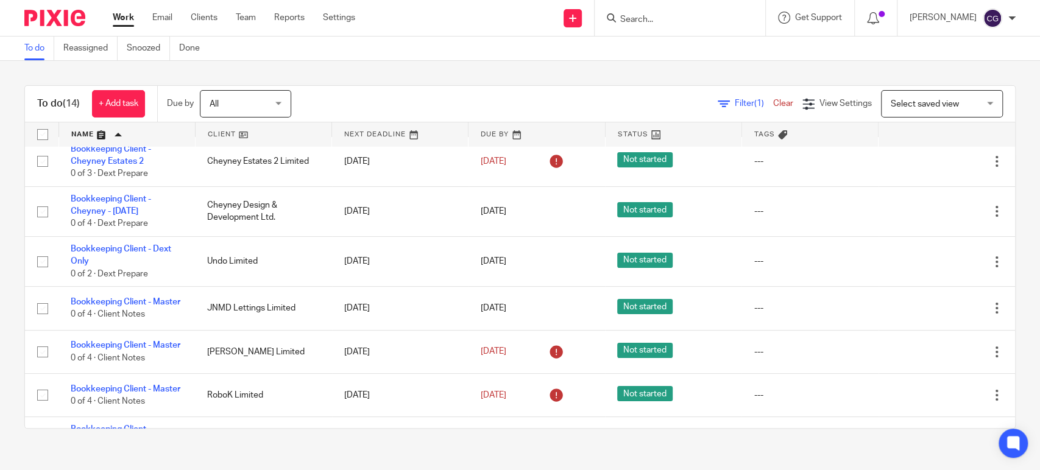
scroll to position [0, 0]
